Goal: Find specific page/section: Find specific page/section

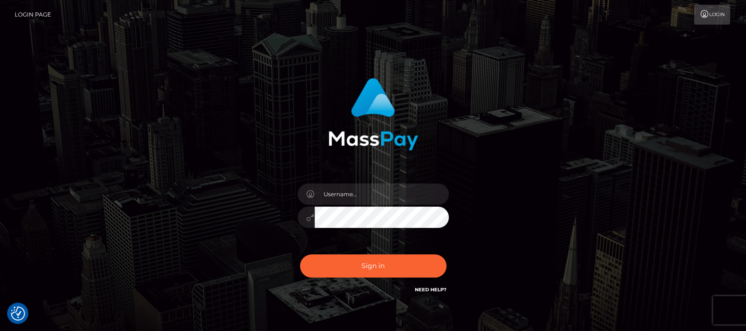
type input "df.es"
click at [374, 263] on button "Sign in" at bounding box center [373, 265] width 146 height 23
click at [350, 190] on input "text" at bounding box center [382, 193] width 134 height 21
type input "df.es"
click at [373, 267] on button "Sign in" at bounding box center [373, 265] width 146 height 23
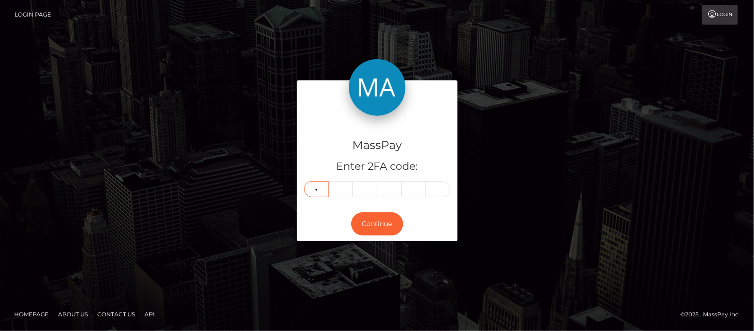
type input "9"
type input "0"
type input "1"
type input "3"
type input "8"
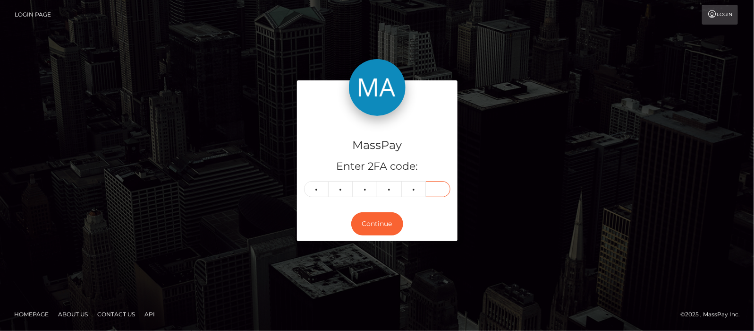
type input "7"
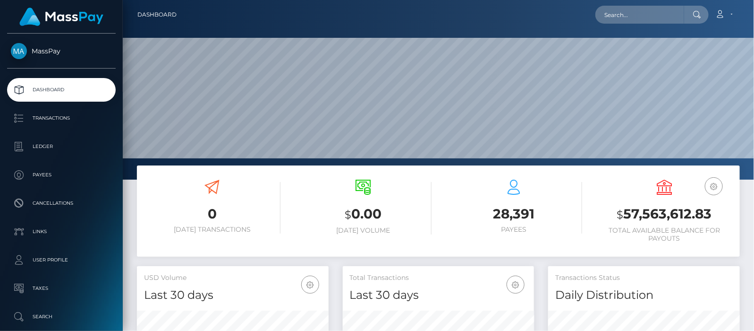
scroll to position [167, 192]
click at [639, 17] on input "text" at bounding box center [640, 15] width 89 height 18
paste input "[EMAIL_ADDRESS][DOMAIN_NAME]"
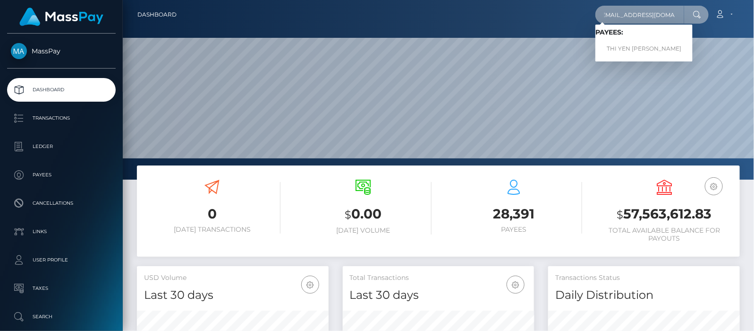
type input "ybemeo1810@gmail.com"
click at [623, 48] on link "THI YEN ANH LE" at bounding box center [644, 48] width 97 height 17
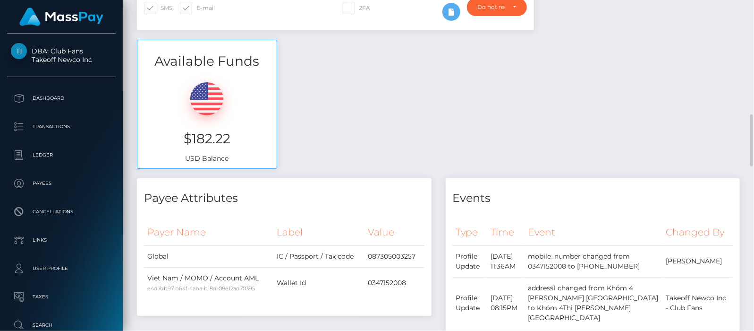
scroll to position [413, 0]
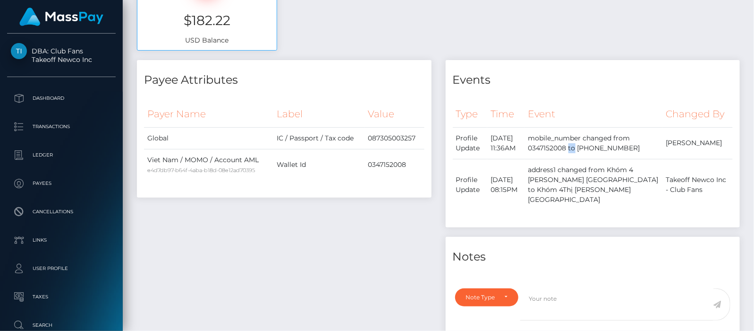
drag, startPoint x: 553, startPoint y: 147, endPoint x: 593, endPoint y: 151, distance: 39.9
click at [593, 151] on td "mobile_number changed from 0347152008 to [PHONE_NUMBER]" at bounding box center [594, 143] width 138 height 32
click at [555, 149] on td "mobile_number changed from 0347152008 to [PHONE_NUMBER]" at bounding box center [594, 143] width 138 height 32
drag, startPoint x: 559, startPoint y: 145, endPoint x: 591, endPoint y: 149, distance: 32.8
click at [591, 149] on td "mobile_number changed from 0347152008 to [PHONE_NUMBER]" at bounding box center [594, 143] width 138 height 32
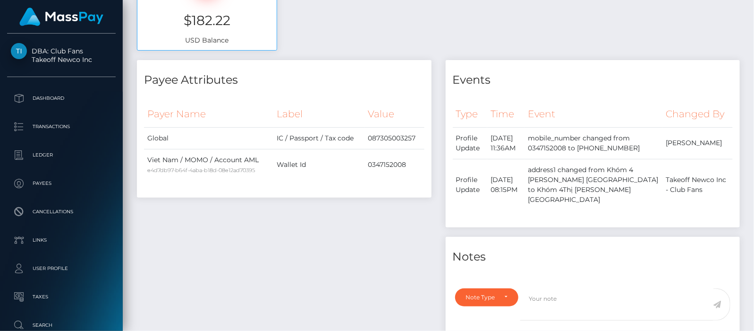
click at [629, 149] on td "mobile_number changed from 0347152008 to [PHONE_NUMBER]" at bounding box center [594, 143] width 138 height 32
click at [616, 146] on td "mobile_number changed from 0347152008 to [PHONE_NUMBER]" at bounding box center [594, 143] width 138 height 32
drag, startPoint x: 615, startPoint y: 146, endPoint x: 602, endPoint y: 145, distance: 13.7
click at [602, 145] on td "mobile_number changed from 0347152008 to [PHONE_NUMBER]" at bounding box center [594, 143] width 138 height 32
drag, startPoint x: 589, startPoint y: 145, endPoint x: 552, endPoint y: 145, distance: 37.8
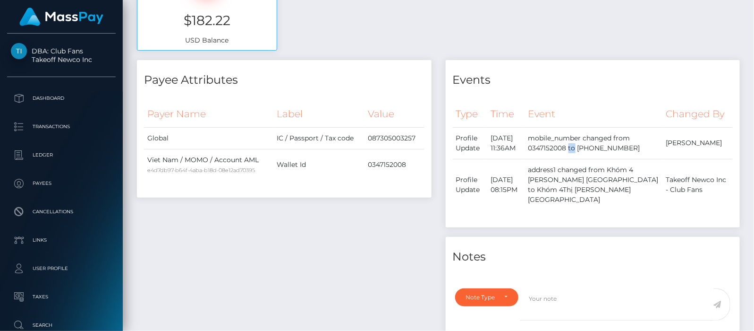
click at [552, 145] on td "mobile_number changed from 0347152008 to [PHONE_NUMBER]" at bounding box center [594, 143] width 138 height 32
click at [561, 146] on td "mobile_number changed from 0347152008 to [PHONE_NUMBER]" at bounding box center [594, 143] width 138 height 32
